Goal: Check status: Check status

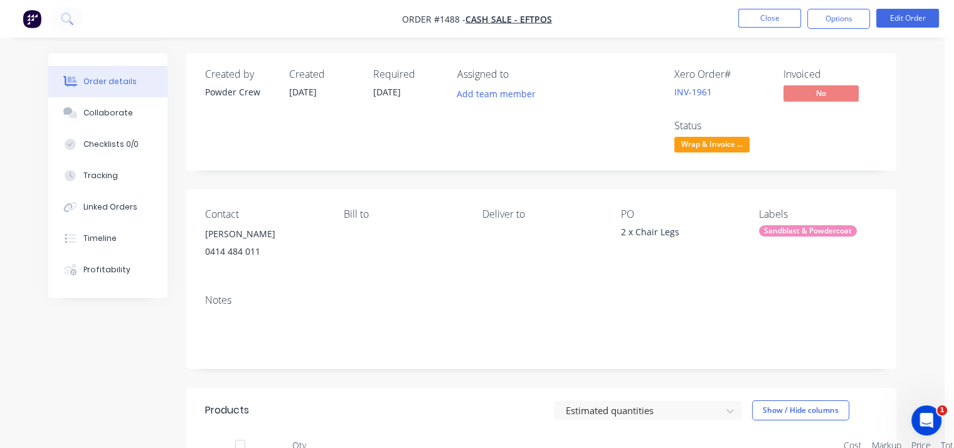
click at [716, 147] on span "Wrap & Invoice ..." at bounding box center [711, 145] width 75 height 16
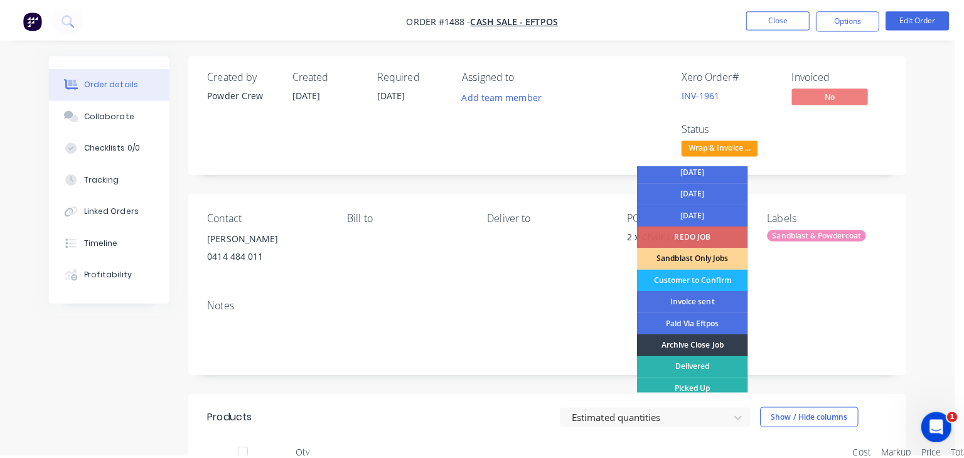
scroll to position [70, 0]
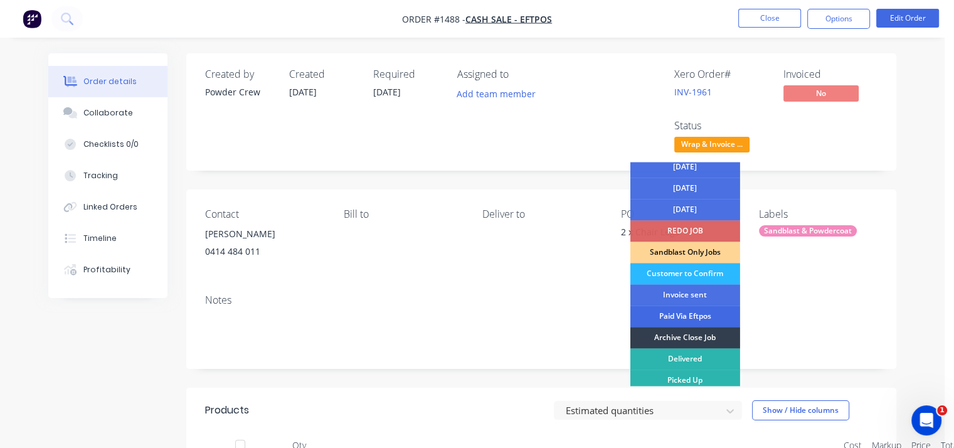
click at [693, 318] on div "Paid Via Eftpos" at bounding box center [685, 315] width 110 height 21
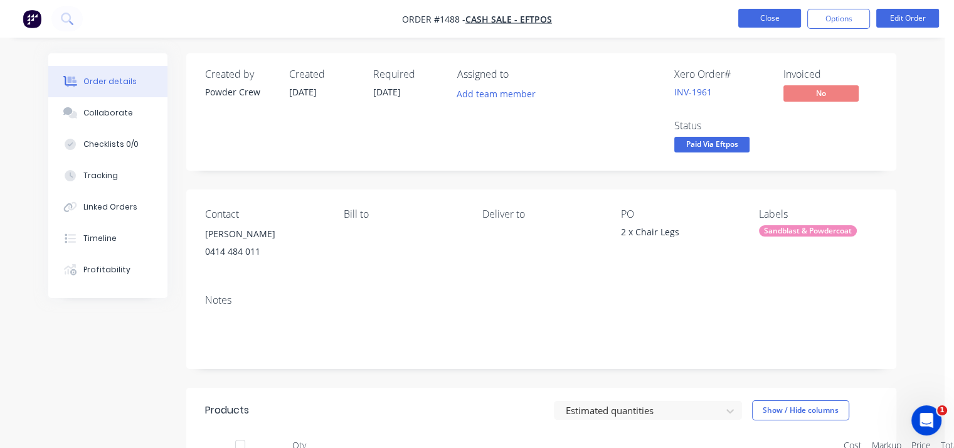
click at [775, 13] on button "Close" at bounding box center [769, 18] width 63 height 19
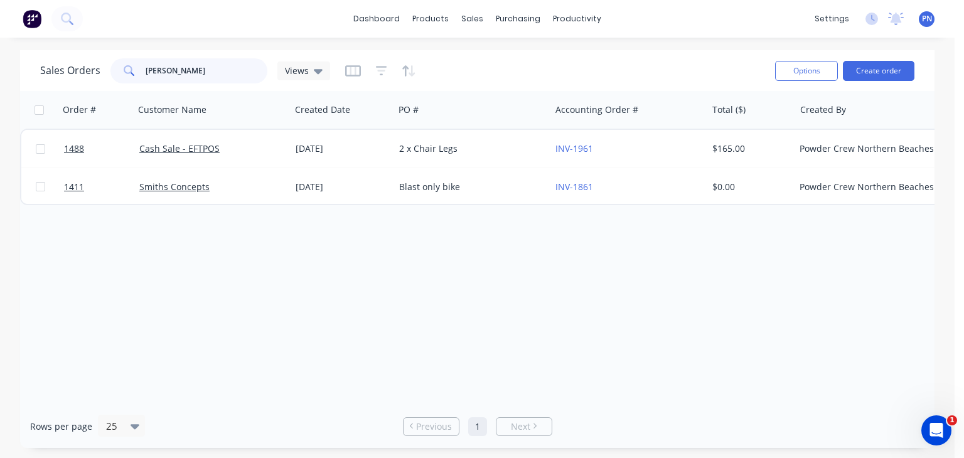
drag, startPoint x: 119, startPoint y: 61, endPoint x: 82, endPoint y: 51, distance: 38.5
click at [78, 58] on div "Sales Orders [PERSON_NAME] Views" at bounding box center [185, 70] width 290 height 25
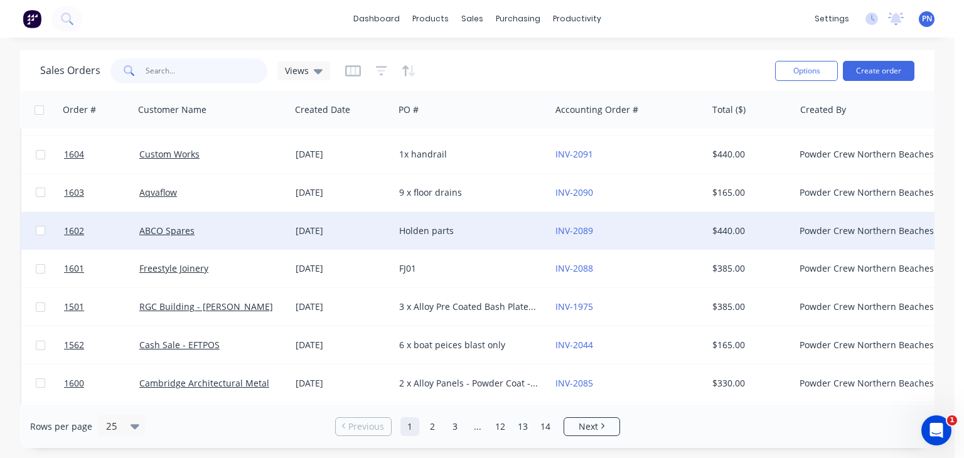
scroll to position [376, 0]
click at [230, 235] on div "ABCO Spares" at bounding box center [208, 230] width 139 height 13
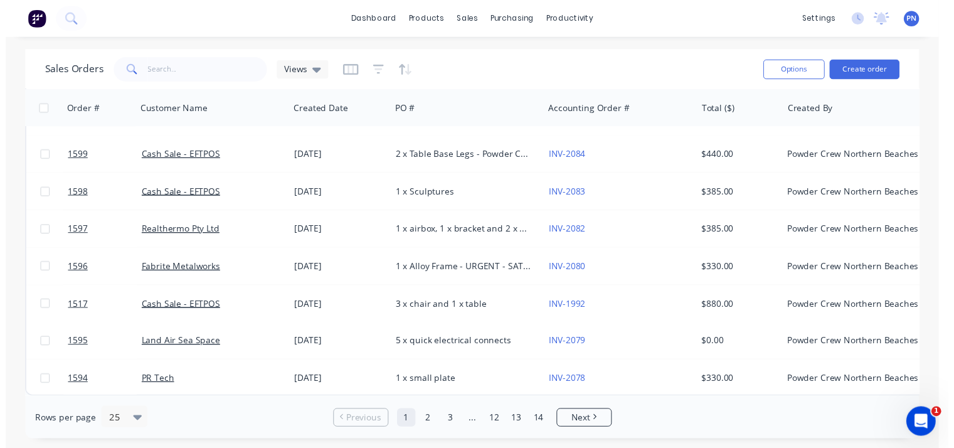
scroll to position [683, 0]
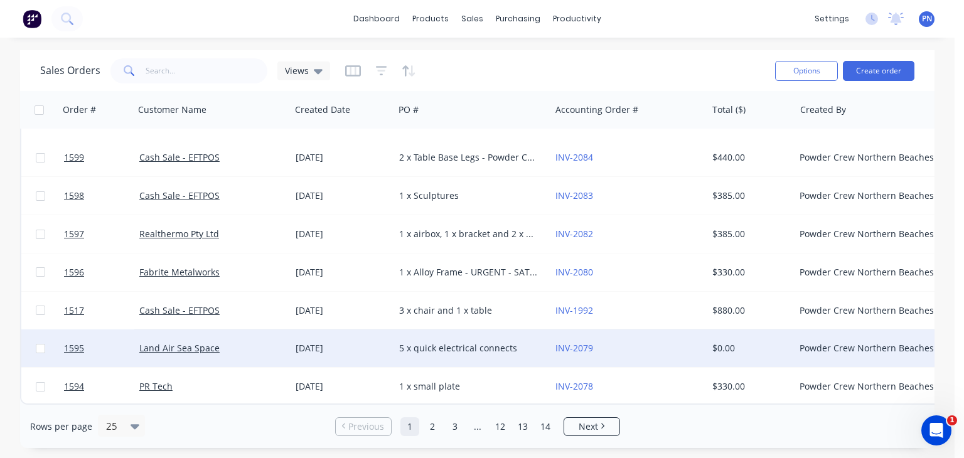
click at [248, 342] on div "Land Air Sea Space" at bounding box center [208, 348] width 139 height 13
